Goal: Task Accomplishment & Management: Use online tool/utility

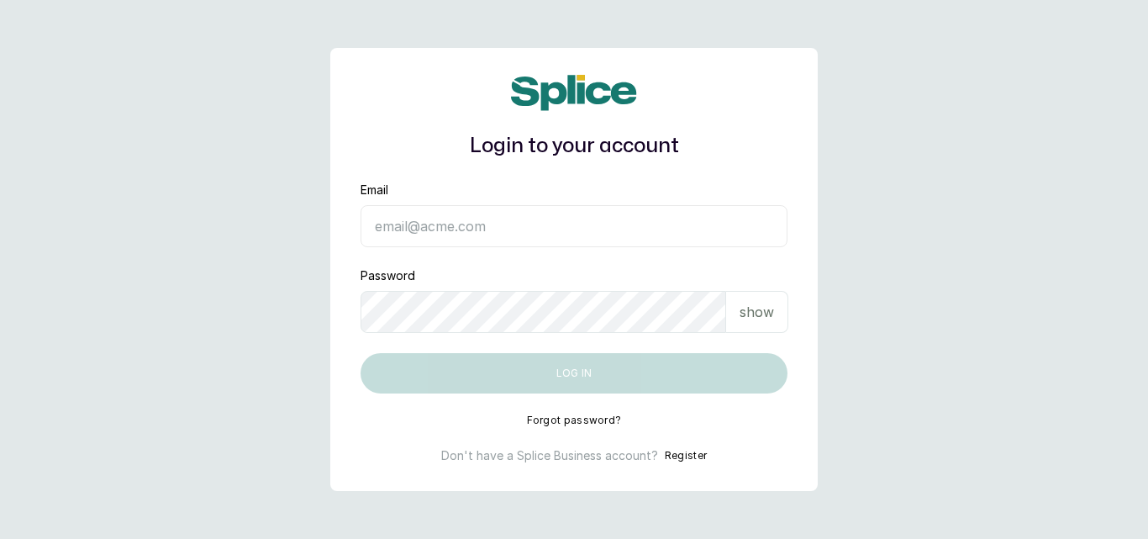
type input "hello@sylviaskidsssalon.com"
click at [483, 372] on button "Log in" at bounding box center [574, 373] width 427 height 40
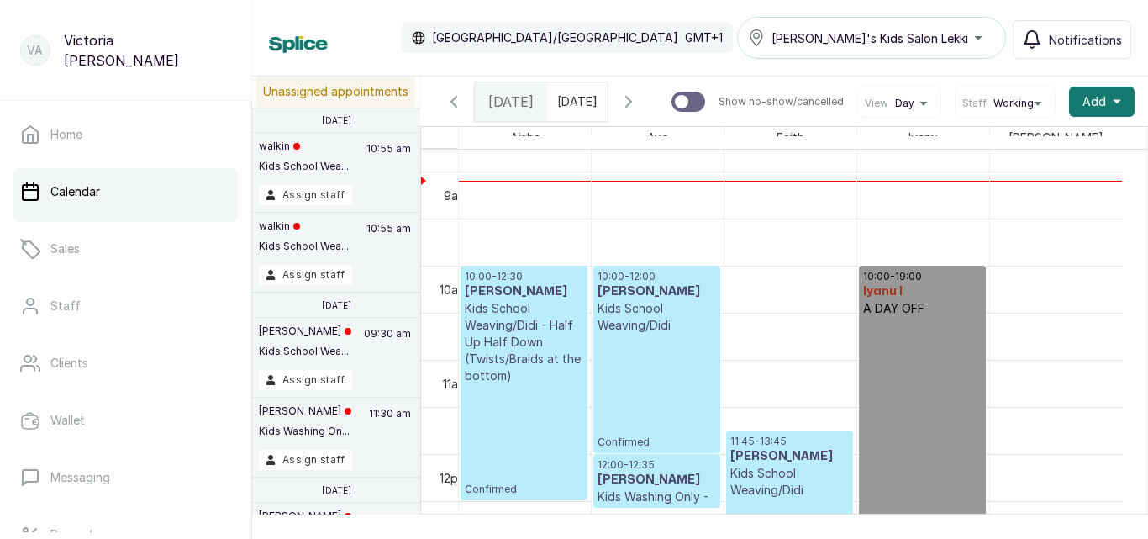
scroll to position [745, 0]
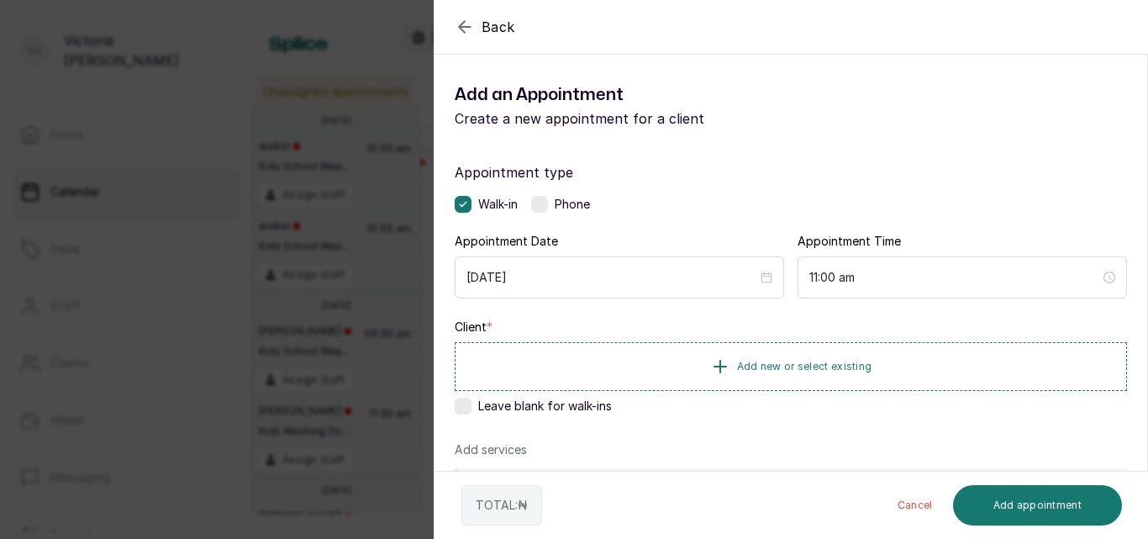
click at [455, 25] on icon "button" at bounding box center [465, 27] width 20 height 20
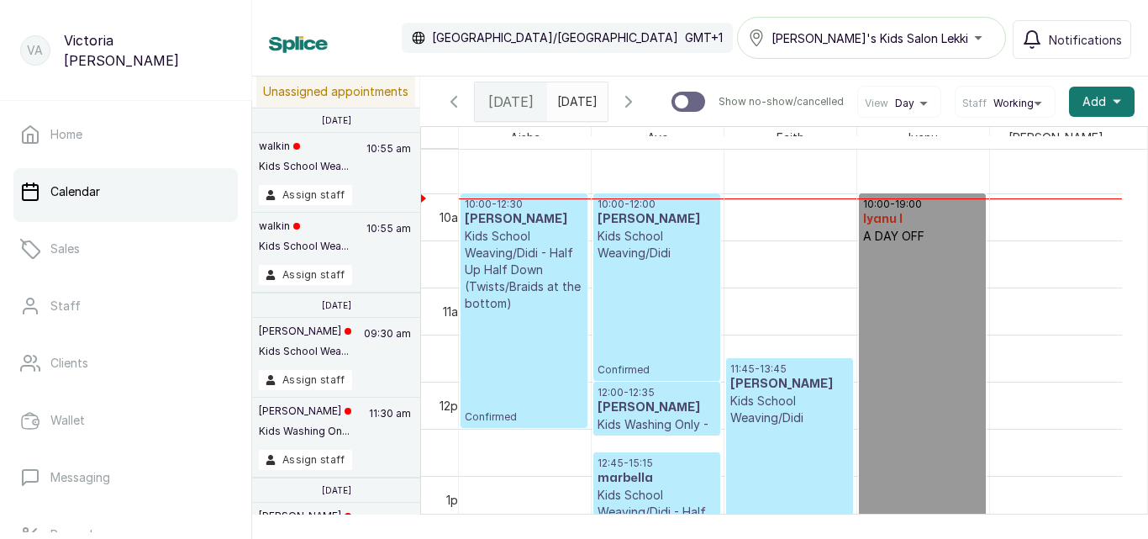
scroll to position [902, 0]
